Goal: Transaction & Acquisition: Purchase product/service

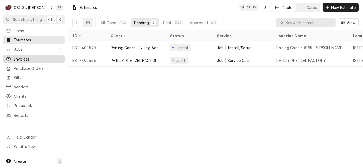
click at [28, 56] on div "Invoices" at bounding box center [33, 59] width 59 height 7
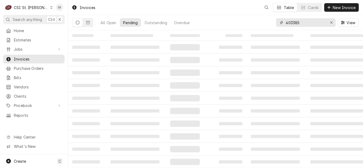
drag, startPoint x: 302, startPoint y: 24, endPoint x: 282, endPoint y: 22, distance: 20.6
click at [282, 22] on div "403385" at bounding box center [306, 22] width 60 height 9
type input "403157"
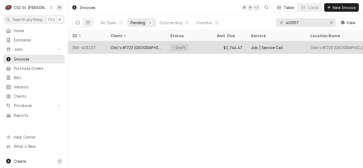
click at [142, 48] on div "Chili's #1723 Fairview Heights" at bounding box center [136, 48] width 51 height 6
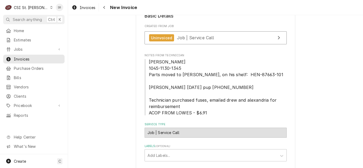
scroll to position [80, 0]
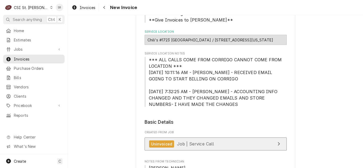
click at [211, 141] on link "Uninvoiced Job | Service Call" at bounding box center [216, 144] width 142 height 13
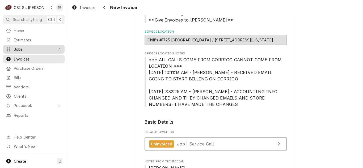
click at [31, 48] on span "Jobs" at bounding box center [34, 50] width 40 height 6
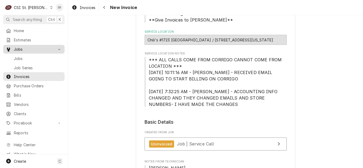
click at [30, 56] on span "Jobs" at bounding box center [38, 59] width 48 height 6
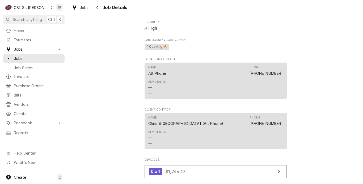
scroll to position [266, 0]
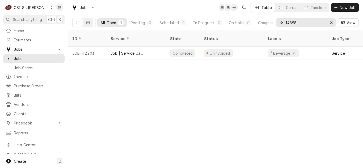
drag, startPoint x: 300, startPoint y: 22, endPoint x: 285, endPoint y: 20, distance: 15.0
click at [285, 20] on div "14898" at bounding box center [306, 22] width 60 height 9
type input "42221"
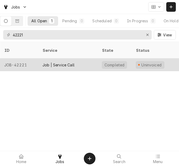
drag, startPoint x: 95, startPoint y: 62, endPoint x: 168, endPoint y: 44, distance: 75.3
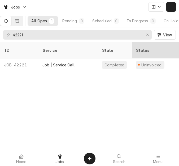
click at [95, 62] on div "Job | Service Call" at bounding box center [68, 64] width 60 height 13
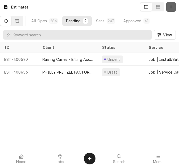
click at [173, 7] on icon "Dynamic Content Wrapper" at bounding box center [171, 7] width 3 height 4
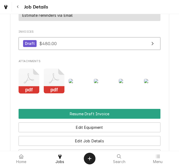
scroll to position [691, 0]
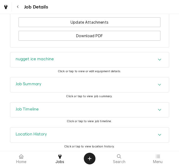
click at [37, 85] on h3 "Job Summary" at bounding box center [29, 84] width 26 height 5
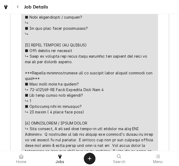
scroll to position [1170, 0]
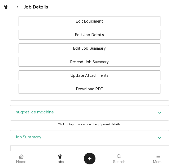
click at [52, 109] on div "nugget ice machine" at bounding box center [89, 113] width 159 height 15
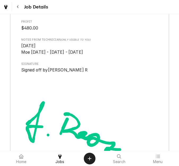
scroll to position [1728, 0]
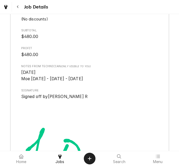
click at [117, 90] on span "Signature" at bounding box center [89, 91] width 137 height 4
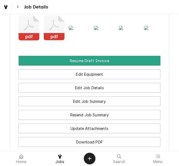
scroll to position [532, 0]
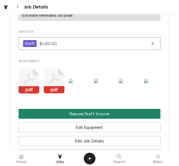
drag, startPoint x: 85, startPoint y: 112, endPoint x: 88, endPoint y: 112, distance: 3.5
click at [85, 112] on button "Resume Draft Invoice" at bounding box center [90, 114] width 142 height 10
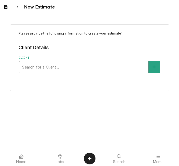
click at [56, 66] on div "Client" at bounding box center [84, 67] width 124 height 10
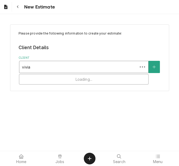
type input "[PERSON_NAME]"
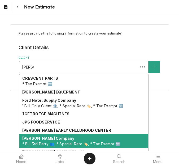
scroll to position [18, 0]
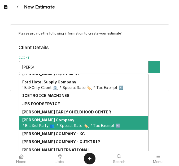
click at [54, 119] on div "[PERSON_NAME] Company ³ Bill 3rd Party 👥, ³ Special Rate 🏷️, ³ Tax Exempt 🆓" at bounding box center [83, 123] width 129 height 14
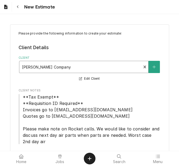
scroll to position [40, 0]
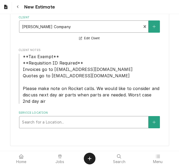
click at [47, 123] on div "Service Location" at bounding box center [84, 123] width 124 height 10
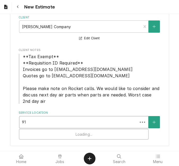
type input "914"
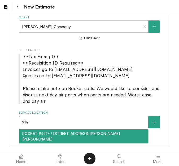
click at [51, 134] on div "ROCKET #4217 / 914 Bryan Rd, O'Fallon, MO 63366" at bounding box center [83, 136] width 129 height 14
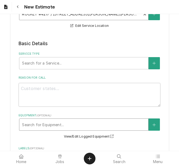
scroll to position [173, 0]
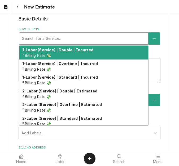
click at [39, 38] on div "Service Type" at bounding box center [84, 39] width 124 height 10
type textarea "x"
type input "s"
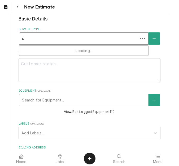
type textarea "x"
type input "se"
type textarea "x"
type input "ser"
type textarea "x"
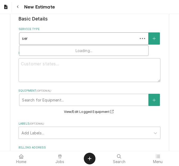
type input "serv"
type textarea "x"
type input "servic"
type textarea "x"
type input "service"
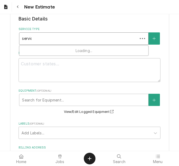
type textarea "x"
type input "service"
type textarea "x"
type input "service ca"
type textarea "x"
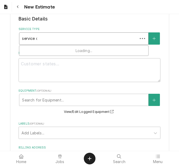
type input "service cal"
type textarea "x"
type input "service call"
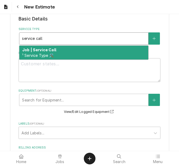
click at [50, 52] on strong "Job | Service Call" at bounding box center [39, 50] width 34 height 5
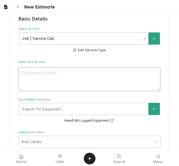
click at [35, 86] on textarea "Reason For Call" at bounding box center [90, 79] width 142 height 24
type textarea "x"
type textarea "Q"
type textarea "x"
type textarea "Qu"
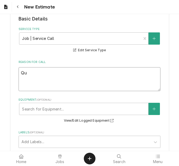
type textarea "x"
type textarea "Quo"
type textarea "x"
type textarea "Quot"
type textarea "x"
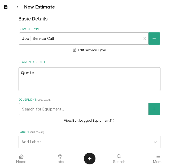
type textarea "Quote"
type textarea "x"
type textarea "Quote t"
type textarea "x"
type textarea "Quote to"
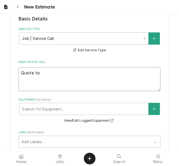
type textarea "x"
type textarea "Quote to"
type textarea "x"
type textarea "Quote to r"
type textarea "x"
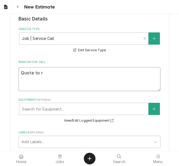
type textarea "Quote to re"
type textarea "x"
type textarea "Quote to rep"
type textarea "x"
type textarea "Quote to repl"
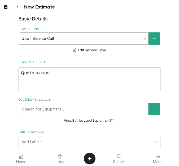
type textarea "x"
type textarea "Quote to repla"
type textarea "x"
type textarea "Quote to replac"
type textarea "x"
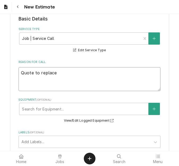
type textarea "Quote to replace"
type textarea "x"
type textarea "Quote to replace d"
type textarea "x"
type textarea "Quote to replace dr"
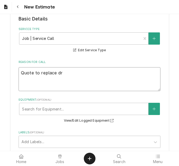
type textarea "x"
type textarea "Quote to replace dri"
type textarea "x"
type textarea "Quote to replace drive"
type textarea "x"
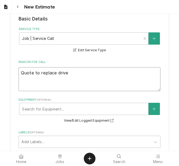
type textarea "Quote to replace driver"
type textarea "x"
type textarea "Quote to replace driver a"
type textarea "x"
type textarea "Quote to replace driver"
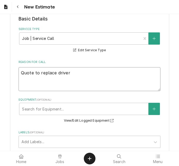
type textarea "x"
type textarea "Quote to replace driver"
type textarea "x"
type textarea "Quote to replace drive"
type textarea "x"
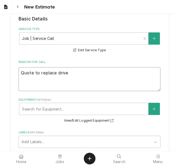
type textarea "Quote to replace driv"
type textarea "x"
type textarea "Quote to replace dri"
type textarea "x"
type textarea "Quote to replace dr"
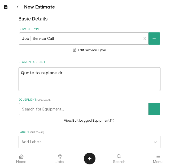
type textarea "x"
type textarea "Quote to replace d"
type textarea "x"
type textarea "Quote to replace dr"
type textarea "x"
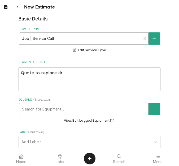
type textarea "Quote to replace dri"
type textarea "x"
type textarea "Quote to replace driv"
type textarea "x"
type textarea "Quote to replace drive"
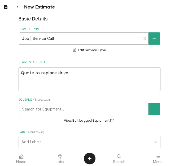
type textarea "x"
type textarea "Quote to replace drive a"
type textarea "x"
type textarea "Quote to replace drive as"
type textarea "x"
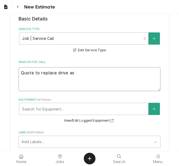
type textarea "Quote to replace drive ass"
type textarea "x"
type textarea "Quote to replace drive asse"
type textarea "x"
type textarea "Quote to replace drive assem"
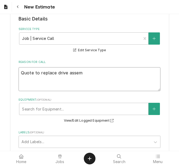
type textarea "x"
type textarea "Quote to replace drive assemb"
type textarea "x"
type textarea "Quote to replace drive assembl"
type textarea "x"
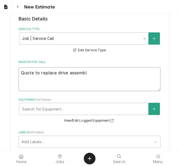
type textarea "Quote to replace drive assembly"
type textarea "x"
type textarea "Quote to replace drive assembly"
type textarea "x"
type textarea "Quote to replace drive assembly m"
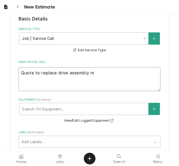
type textarea "x"
type textarea "Quote to replace drive assembly mo"
type textarea "x"
type textarea "Quote to replace drive assembly mot"
type textarea "x"
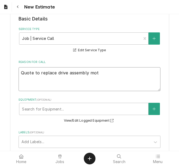
type textarea "Quote to replace drive assembly moto"
type textarea "x"
type textarea "Quote to replace drive assembly motor"
type textarea "x"
type textarea "Quote to replace drive assembly motor"
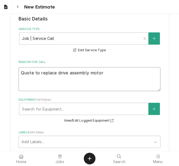
type textarea "x"
type textarea "Quote to replace drive assembly motor o"
type textarea "x"
type textarea "Quote to replace drive assembly motor on"
type textarea "x"
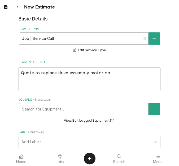
type textarea "Quote to replace drive assembly motor on"
type textarea "x"
type textarea "Quote to replace drive assembly motor on"
click at [116, 75] on textarea "Quote to replace drive assembly motor on" at bounding box center [90, 79] width 142 height 24
type textarea "x"
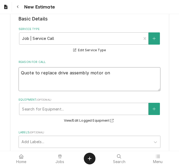
type textarea "Quote to replace drive assembly motor on S"
type textarea "x"
type textarea "Quote to replace drive assembly motor on Sc"
type textarea "x"
type textarea "Quote to replace drive assembly motor on Scot"
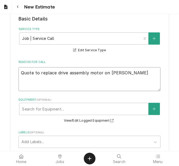
type textarea "x"
type textarea "Quote to replace drive assembly motor on Scots"
type textarea "x"
type textarea "Quote to replace drive assembly motor on Scotsm"
type textarea "x"
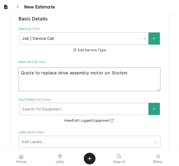
type textarea "Quote to replace drive assembly motor on Scotsma"
type textarea "x"
type textarea "Quote to replace drive assembly motor on Scotsman"
type textarea "x"
type textarea "Quote to replace drive assembly motor on Scotsman"
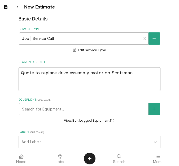
type textarea "x"
type textarea "Quote to replace drive assembly motor on Scotsman I"
type textarea "x"
type textarea "Quote to replace drive assembly motor on Scotsman Ic"
type textarea "x"
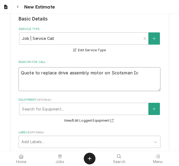
type textarea "Quote to replace drive assembly motor on Scotsman Ice"
type textarea "x"
type textarea "Quote to replace drive assembly motor on Scotsman Ice"
type textarea "x"
type textarea "Quote to replace drive assembly motor on Scotsman Ice M"
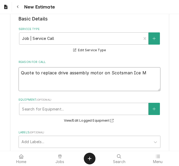
type textarea "x"
type textarea "Quote to replace drive assembly motor on Scotsman Ice Ma"
type textarea "x"
type textarea "Quote to replace drive assembly motor on Scotsman Ice Mac"
type textarea "x"
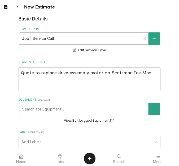
type textarea "Quote to replace drive assembly motor on Scotsman Ice Mach"
type textarea "x"
type textarea "Quote to replace drive assembly motor on Scotsman Ice Machi"
type textarea "x"
type textarea "Quote to replace drive assembly motor on Scotsman Ice Machin"
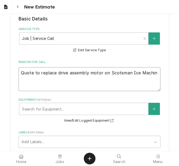
type textarea "x"
type textarea "Quote to replace drive assembly motor on Scotsman Ice Machine"
type textarea "x"
type textarea "Quote to replace drive assembly motor on Scotsman Ice Machine/"
type textarea "x"
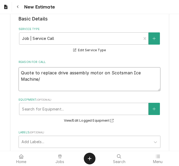
type textarea "Quote to replace drive assembly motor on Scotsman Ice Machine/"
type textarea "x"
type textarea "Quote to replace drive assembly motor on Scotsman Ice Machine/"
type textarea "x"
type textarea "Quote to replace drive assembly motor on Scotsman Ice Machine"
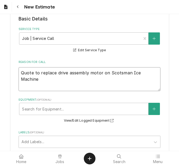
type textarea "x"
type textarea "Quote to replace drive assembly motor on Scotsman Ice Machine"
type textarea "x"
type textarea "Quote to replace drive assembly motor on Scotsman Ice Machine /"
type textarea "x"
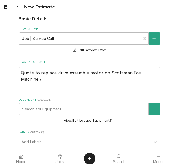
type textarea "Quote to replace drive assembly motor on Scotsman Ice Machine /"
type textarea "x"
type textarea "Quote to replace drive assembly motor on Scotsman Ice Machine / M"
type textarea "x"
type textarea "Quote to replace drive assembly motor on Scotsman Ice Machine / Mo"
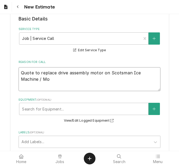
type textarea "x"
type textarea "Quote to replace drive assembly motor on Scotsman Ice Machine / Mod"
type textarea "x"
type textarea "Quote to replace drive assembly motor on Scotsman Ice Machine / Mode"
type textarea "x"
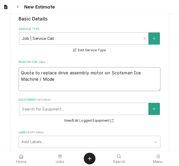
type textarea "Quote to replace drive assembly motor on Scotsman Ice Machine / Model"
type textarea "x"
type textarea "Quote to replace drive assembly motor on Scotsman Ice Machine / Model:"
type textarea "x"
type textarea "Quote to replace drive assembly motor on Scotsman Ice Machine / Model:"
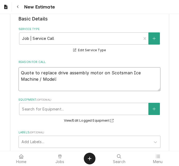
type textarea "x"
type textarea "Quote to replace drive assembly motor on Scotsman Ice Machine / Model: N"
type textarea "x"
type textarea "Quote to replace drive assembly motor on Scotsman Ice Machine / Model: NM"
type textarea "x"
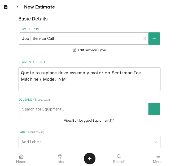
type textarea "Quote to replace drive assembly motor on Scotsman Ice Machine / Model: NME"
type textarea "x"
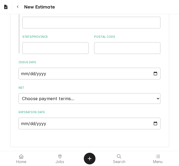
scroll to position [418, 0]
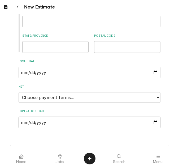
click at [155, 123] on input "Expiration Date" at bounding box center [90, 123] width 142 height 12
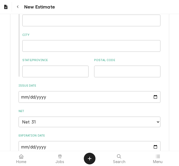
scroll to position [526, 0]
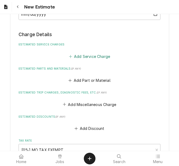
click at [84, 56] on button "Add Service Charge" at bounding box center [89, 56] width 43 height 7
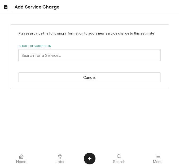
click at [52, 56] on div "Short Description" at bounding box center [90, 56] width 136 height 10
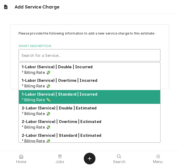
click at [59, 96] on strong "1-Labor (Service) | Standard | Incurred" at bounding box center [60, 94] width 76 height 5
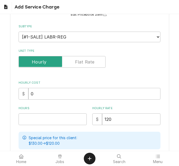
scroll to position [53, 0]
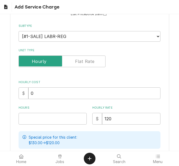
click at [40, 111] on div "Hours" at bounding box center [53, 115] width 68 height 19
click at [40, 114] on input "Hours" at bounding box center [53, 119] width 68 height 12
drag, startPoint x: 39, startPoint y: 116, endPoint x: 7, endPoint y: 114, distance: 31.9
click at [7, 114] on div "Please provide the following information to add a new service charge to this es…" at bounding box center [89, 108] width 179 height 282
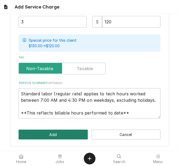
click at [60, 136] on button "Add" at bounding box center [53, 135] width 69 height 10
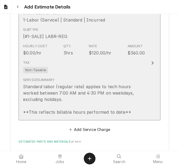
scroll to position [653, 0]
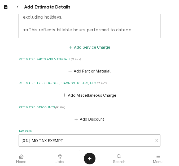
click at [80, 47] on button "Add Service Charge" at bounding box center [89, 46] width 43 height 7
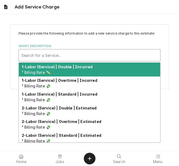
click at [49, 59] on div "Short Description" at bounding box center [90, 56] width 136 height 10
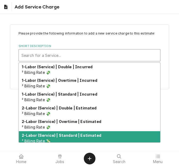
click at [60, 135] on strong "2-Labor (Service) | Standard | Estimated" at bounding box center [62, 135] width 80 height 5
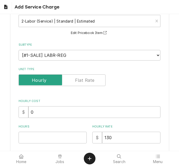
scroll to position [106, 0]
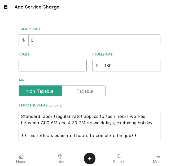
click at [35, 69] on input "Hours" at bounding box center [53, 66] width 68 height 12
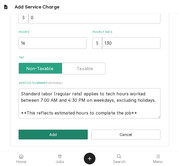
click at [45, 135] on button "Add" at bounding box center [53, 135] width 69 height 10
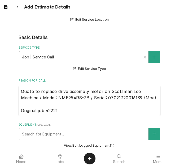
scroll to position [141, 0]
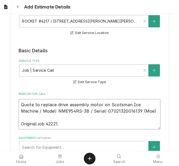
click at [30, 118] on textarea "Quote to replace drive assembly motor on Scotsman Ice Machine / Model: NME954RS…" at bounding box center [90, 114] width 142 height 30
drag, startPoint x: 140, startPoint y: 110, endPoint x: 7, endPoint y: 104, distance: 132.8
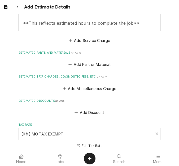
scroll to position [779, 0]
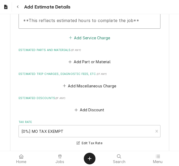
click at [83, 41] on button "Add Service Charge" at bounding box center [89, 37] width 43 height 7
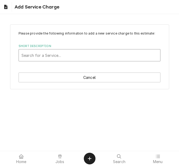
click at [47, 53] on div "Short Description" at bounding box center [90, 56] width 136 height 10
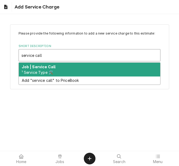
click at [47, 67] on strong "Job | Service Call" at bounding box center [39, 67] width 34 height 5
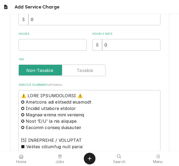
scroll to position [133, 0]
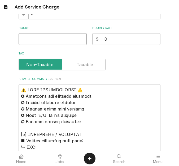
click at [28, 43] on input "Hours" at bounding box center [53, 39] width 68 height 12
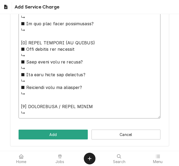
drag, startPoint x: 19, startPoint y: 35, endPoint x: 72, endPoint y: 165, distance: 140.5
click at [72, 165] on body "Add Service Charge Please provide the following information to add a new servic…" at bounding box center [89, 83] width 179 height 166
paste textarea "Quote to replace drive assembly motor on Scotsman Ice Machine / Model: NME954RS…"
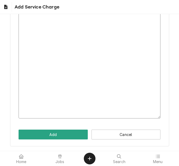
scroll to position [110, 0]
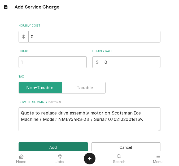
click at [64, 145] on button "Add" at bounding box center [53, 147] width 69 height 10
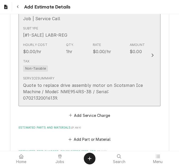
scroll to position [833, 0]
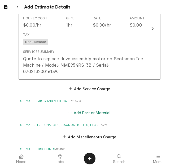
click at [77, 112] on button "Add Part or Material" at bounding box center [90, 112] width 44 height 7
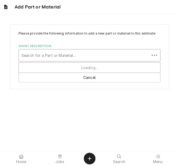
click at [47, 56] on div "Short Description" at bounding box center [85, 56] width 126 height 10
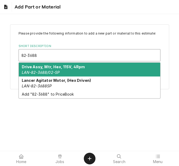
click at [67, 67] on strong "Drive Assy, Mtr, Hex, 115V, 4Rpm" at bounding box center [54, 67] width 64 height 5
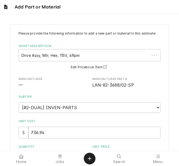
scroll to position [27, 0]
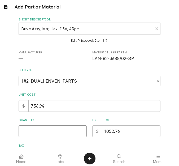
click at [33, 129] on input "Quantity" at bounding box center [53, 131] width 68 height 12
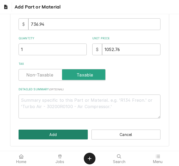
click at [41, 132] on button "Add" at bounding box center [53, 135] width 69 height 10
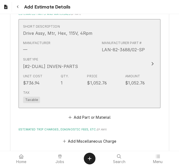
scroll to position [956, 0]
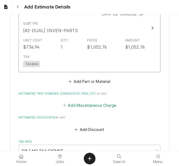
click at [77, 106] on button "Add Miscellaneous Charge" at bounding box center [89, 105] width 55 height 7
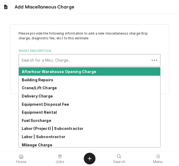
click at [52, 61] on div "Short Description" at bounding box center [85, 61] width 126 height 10
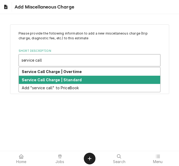
click at [53, 77] on div "Service Call Charge | Standard" at bounding box center [90, 80] width 142 height 8
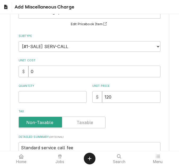
scroll to position [53, 0]
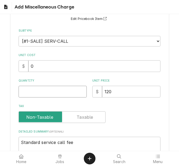
click at [36, 94] on input "Quantity" at bounding box center [53, 92] width 68 height 12
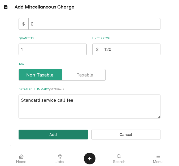
click at [53, 131] on button "Add" at bounding box center [53, 135] width 69 height 10
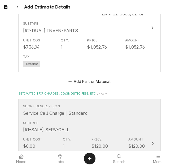
scroll to position [1022, 0]
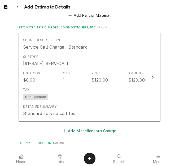
click at [80, 131] on button "Add Miscellaneous Charge" at bounding box center [89, 130] width 55 height 7
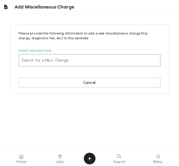
click at [47, 64] on div "Short Description" at bounding box center [90, 61] width 136 height 10
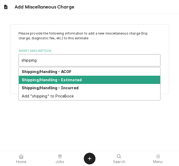
click at [58, 82] on div "Shipping/Handling - Estimated" at bounding box center [90, 80] width 142 height 8
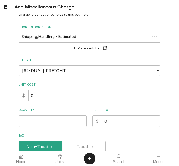
scroll to position [53, 0]
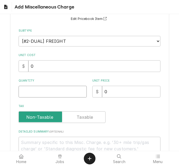
click at [36, 92] on input "Quantity" at bounding box center [53, 92] width 68 height 12
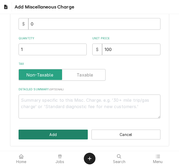
click at [55, 133] on button "Add" at bounding box center [53, 135] width 69 height 10
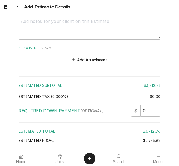
scroll to position [1329, 0]
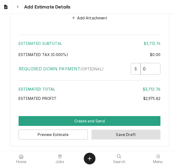
click at [116, 136] on button "Save Draft" at bounding box center [126, 135] width 69 height 10
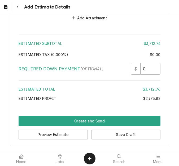
scroll to position [1326, 0]
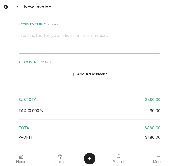
scroll to position [904, 0]
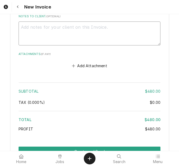
click at [100, 26] on textarea "Notes to Client ( optional )" at bounding box center [90, 34] width 142 height 24
type textarea "x"
type textarea "q"
type textarea "x"
type textarea "qu"
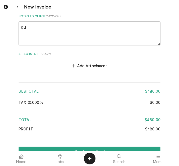
type textarea "x"
type textarea "quot"
type textarea "x"
type textarea "quote"
type textarea "x"
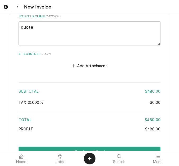
type textarea "quoted"
type textarea "x"
type textarea "quoted"
type textarea "x"
type textarea "quoted o"
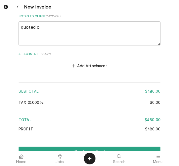
type textarea "x"
type textarea "quoted on"
type textarea "x"
type textarea "quoted on"
click at [78, 24] on textarea "quoted on" at bounding box center [90, 34] width 142 height 24
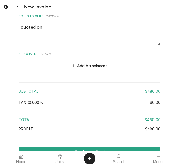
type textarea "x"
type textarea "quoted on 4"
type textarea "x"
type textarea "quoted on 40"
type textarea "x"
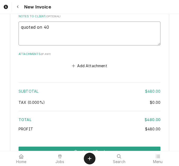
type textarea "quoted on 400"
type textarea "x"
type textarea "quoted on 4006"
type textarea "x"
type textarea "quoted on 40065"
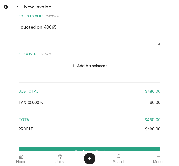
type textarea "x"
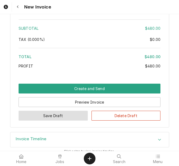
type textarea "quoted on 400657"
click at [70, 111] on button "Save Draft" at bounding box center [53, 116] width 69 height 10
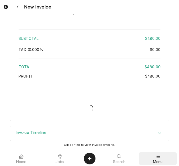
scroll to position [950, 0]
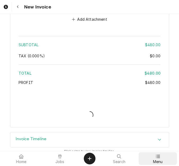
type textarea "x"
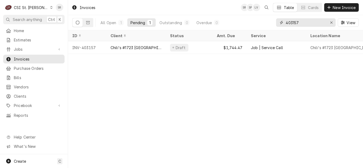
drag, startPoint x: 300, startPoint y: 25, endPoint x: 279, endPoint y: 22, distance: 21.5
click at [179, 22] on div "403157" at bounding box center [306, 22] width 60 height 9
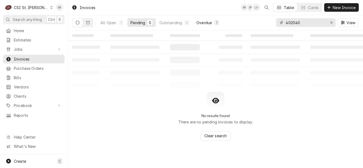
type input "402040"
click at [179, 25] on button "Overdue 1" at bounding box center [207, 22] width 29 height 9
